Goal: Transaction & Acquisition: Purchase product/service

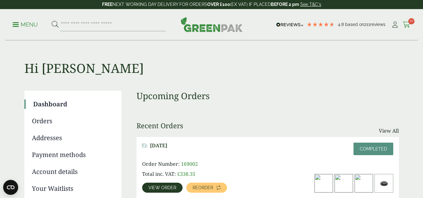
click at [406, 24] on icon at bounding box center [407, 25] width 8 height 6
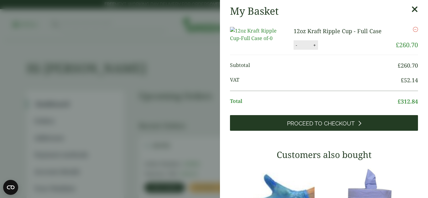
click at [326, 127] on span "Proceed to Checkout" at bounding box center [321, 123] width 68 height 7
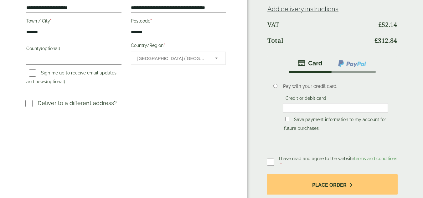
scroll to position [170, 0]
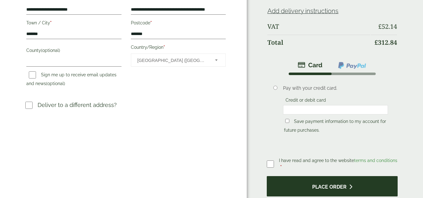
click at [327, 176] on button "Place order" at bounding box center [332, 186] width 131 height 20
